Goal: Task Accomplishment & Management: Complete application form

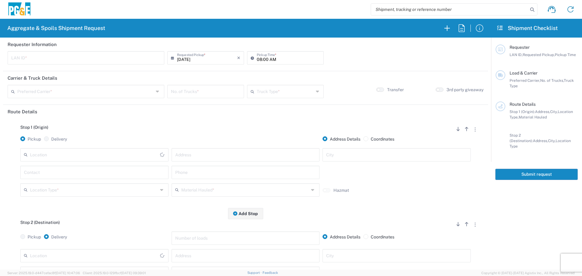
click at [87, 57] on input "text" at bounding box center [85, 57] width 149 height 11
type input "DSL0"
click at [257, 57] on input "08:00 AM" at bounding box center [288, 57] width 63 height 11
type input "07:00 AM"
click at [82, 92] on input "text" at bounding box center [85, 91] width 136 height 11
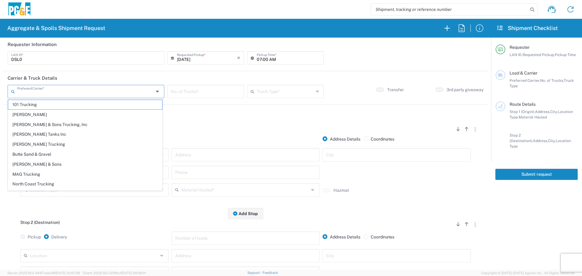
click at [78, 120] on span "[PERSON_NAME] & Sons Trucking, Inc" at bounding box center [85, 124] width 154 height 9
type input "[PERSON_NAME] & Sons Trucking, Inc"
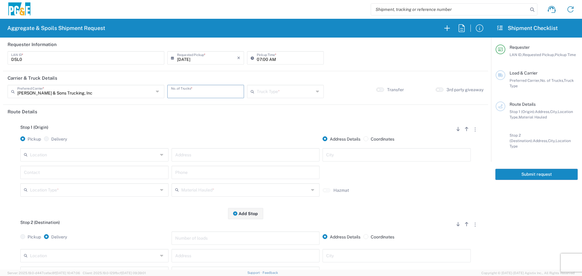
click at [211, 87] on input "number" at bounding box center [205, 91] width 69 height 11
type input "2"
click at [293, 93] on input "text" at bounding box center [285, 91] width 57 height 11
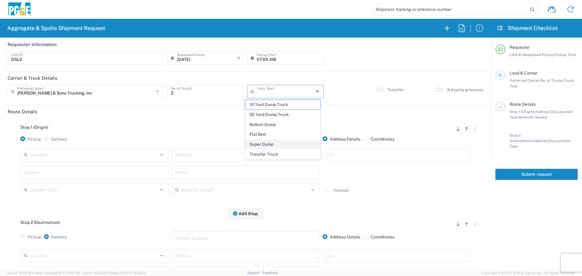
click at [275, 147] on span "Super Dump" at bounding box center [282, 144] width 75 height 9
type input "Super Dump"
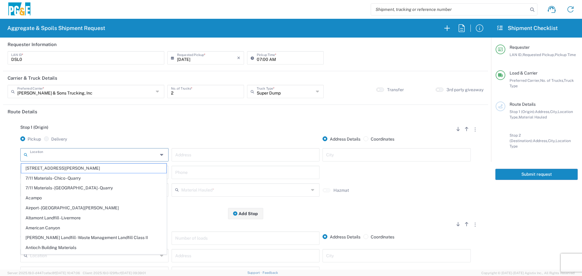
click at [130, 154] on input "text" at bounding box center [94, 154] width 128 height 11
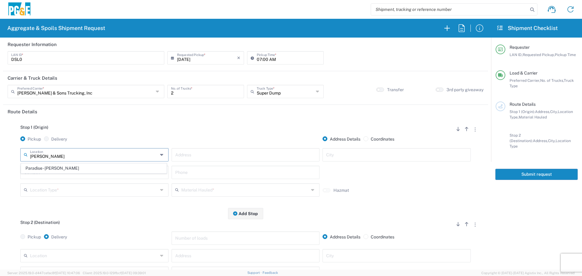
type input "Paradise - [PERSON_NAME]"
type input "[STREET_ADDRESS][PERSON_NAME]"
type input "Paradise"
type input "Business No Loading Dock"
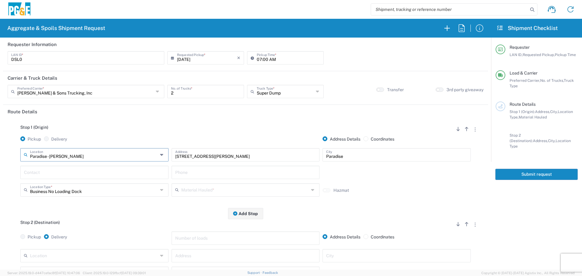
type input "Paradise - [PERSON_NAME]"
click at [198, 190] on input "text" at bounding box center [245, 189] width 128 height 11
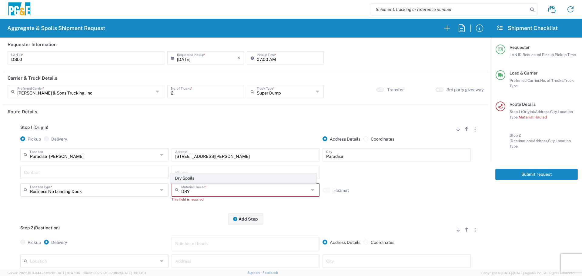
click at [184, 182] on span "Dry Spoils" at bounding box center [243, 178] width 145 height 9
type input "Dry Spoils"
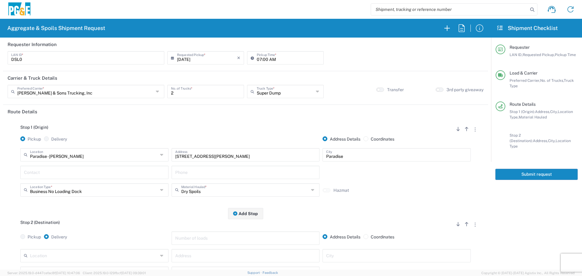
click at [135, 170] on input "text" at bounding box center [94, 172] width 141 height 11
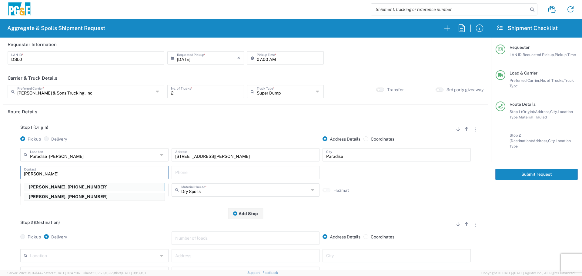
type input "[PERSON_NAME]"
type input "[PHONE_NUMBER]"
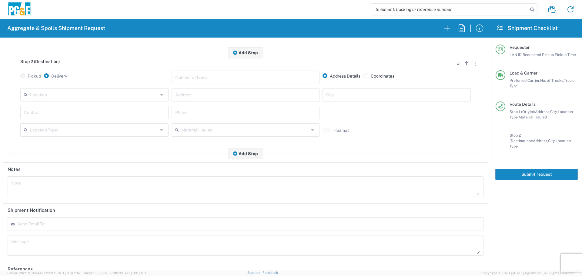
scroll to position [182, 0]
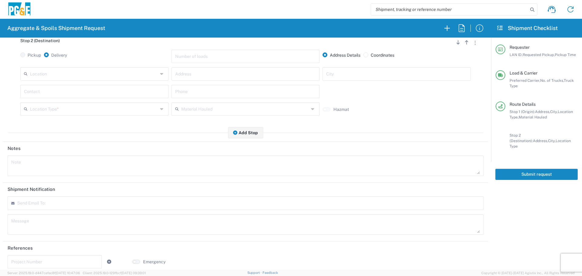
type input "[PERSON_NAME]"
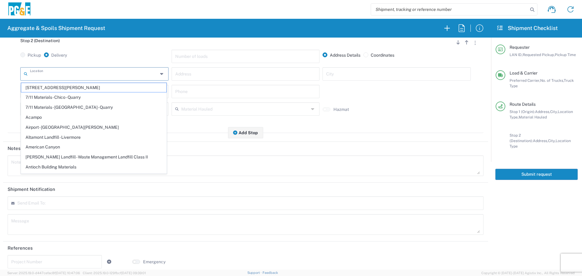
click at [108, 79] on input "text" at bounding box center [94, 73] width 128 height 11
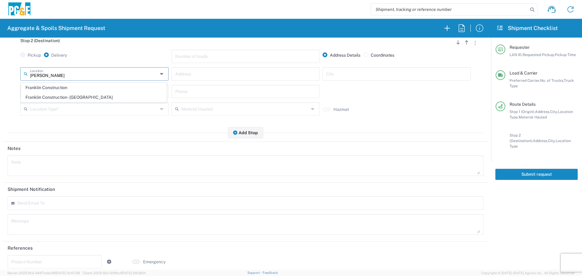
click at [106, 86] on span "Franklin Construction" at bounding box center [93, 87] width 145 height 9
type input "Franklin Construction"
type input "Vina Rd"
type input "Vina"
type input "Business No Loading Dock"
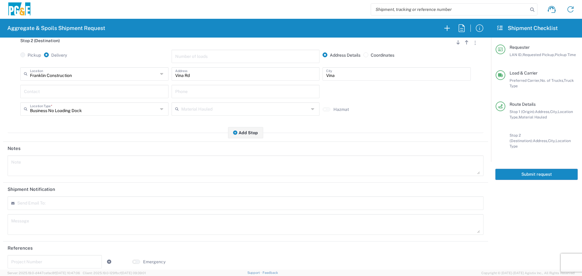
click at [45, 203] on tag-input at bounding box center [46, 203] width 59 height 10
type input "[EMAIL_ADDRESS][DOMAIN_NAME]"
click at [536, 169] on button "Submit request" at bounding box center [536, 174] width 82 height 11
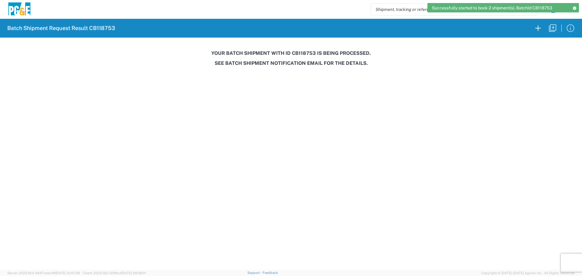
click at [303, 51] on h3 "Your batch shipment with id CB118753 is being processed." at bounding box center [290, 53] width 573 height 6
click at [303, 52] on h3 "Your batch shipment with id CB118753 is being processed." at bounding box center [290, 53] width 573 height 6
copy h3 "CB118753"
